Goal: Transaction & Acquisition: Purchase product/service

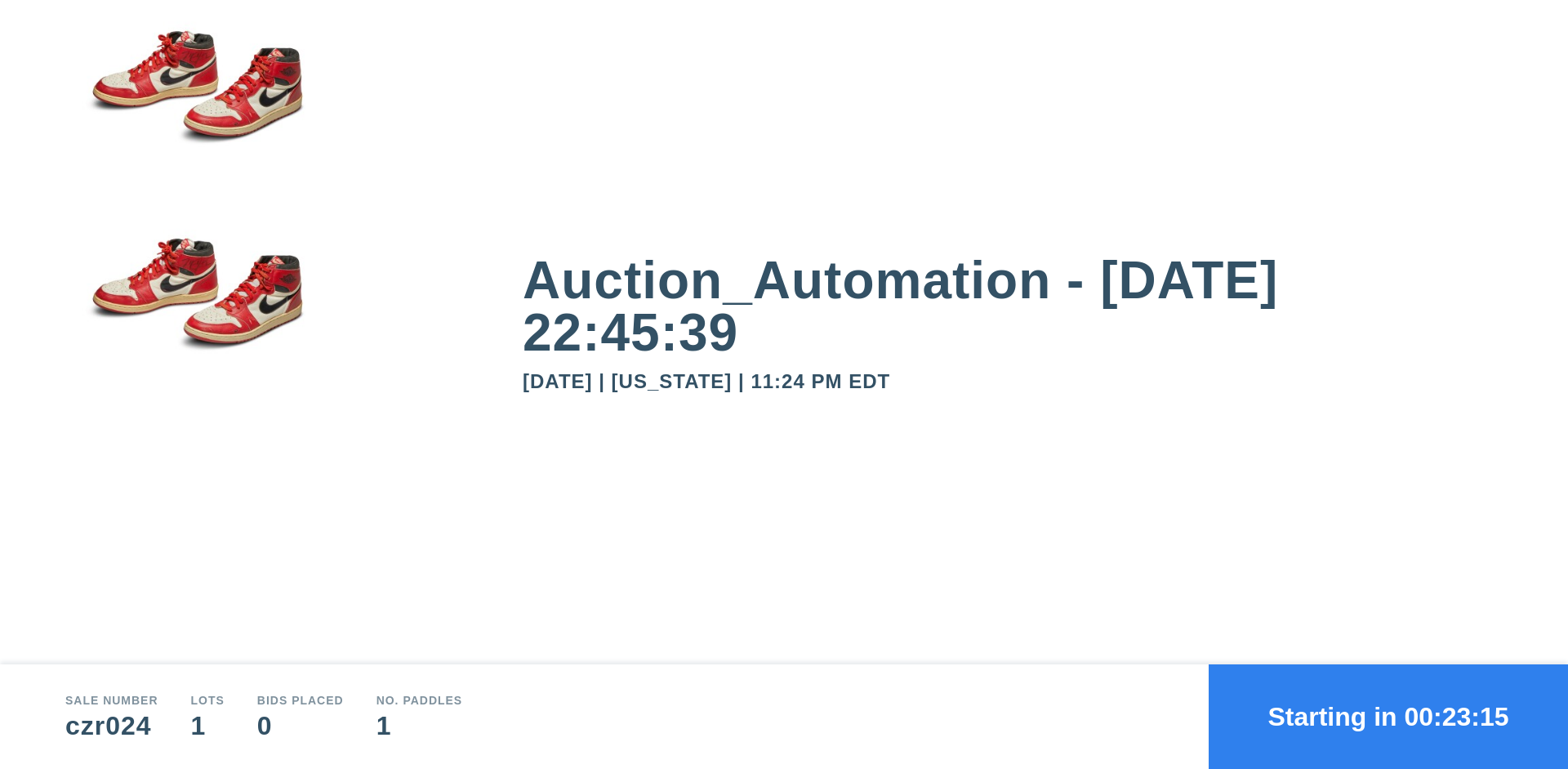
click at [1388, 716] on button "Starting in 00:23:15" at bounding box center [1388, 715] width 359 height 104
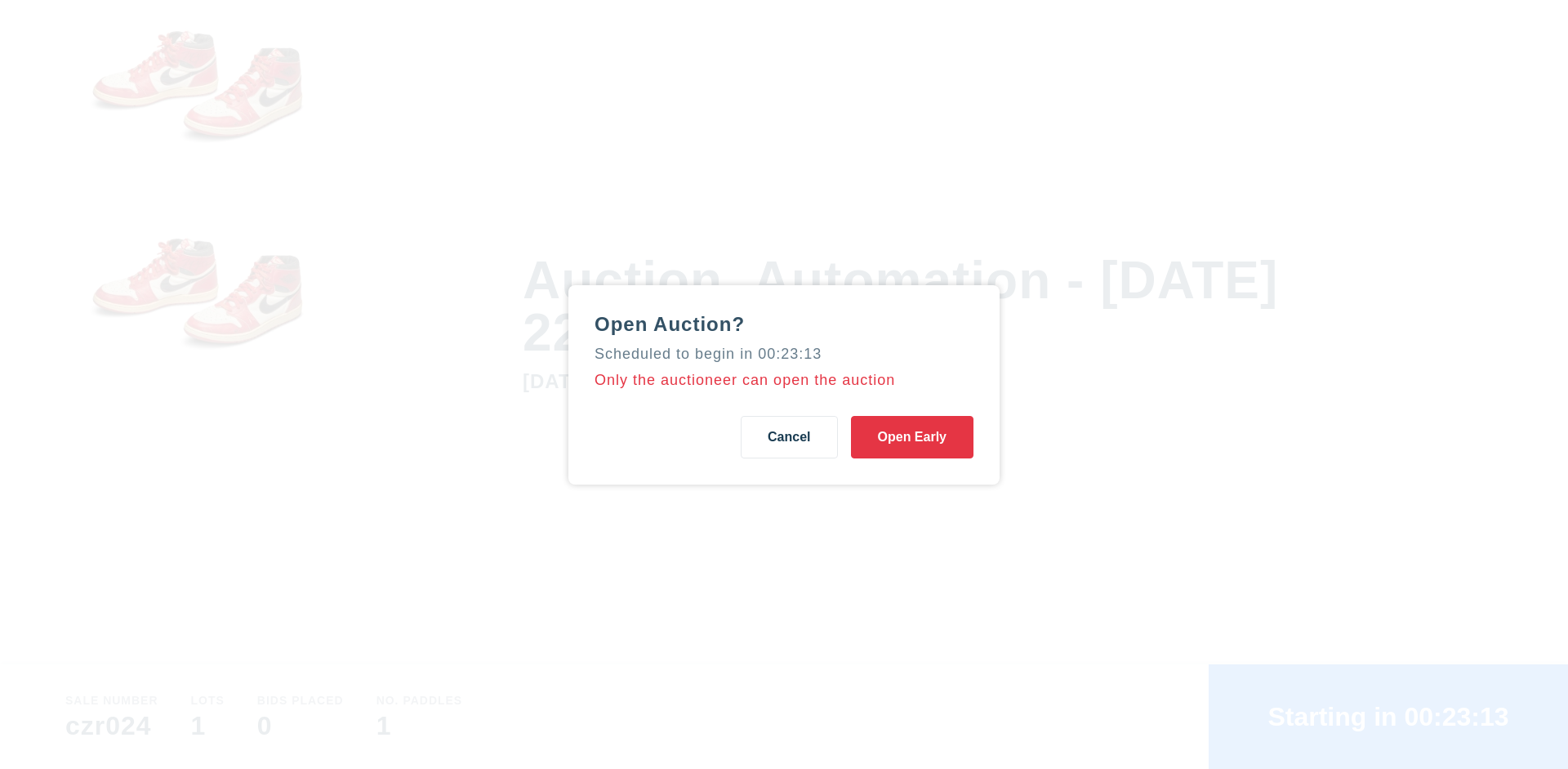
click at [912, 436] on button "Open Early" at bounding box center [912, 437] width 122 height 42
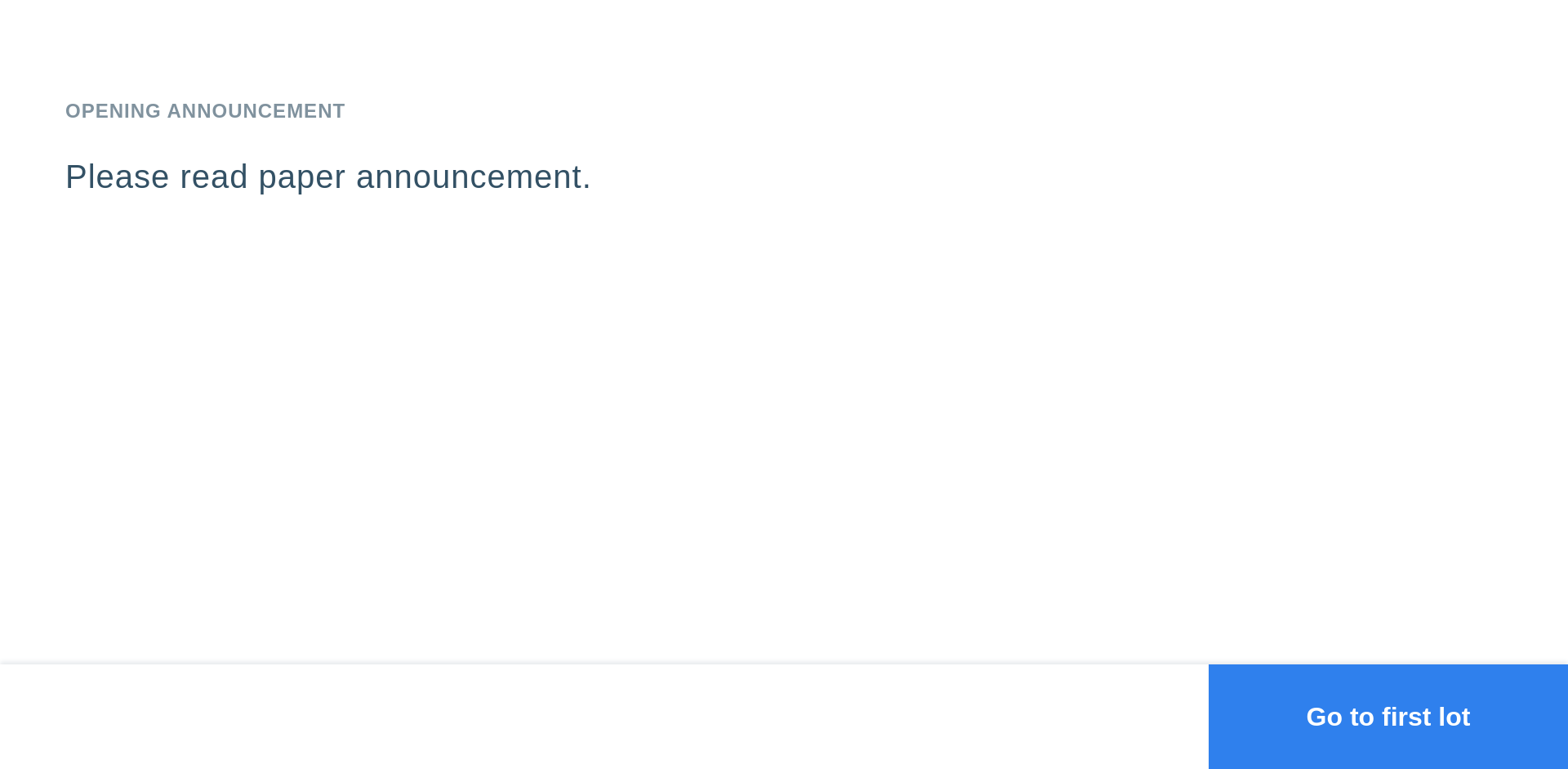
click at [1388, 716] on button "Go to first lot" at bounding box center [1388, 715] width 359 height 104
